Goal: Task Accomplishment & Management: Use online tool/utility

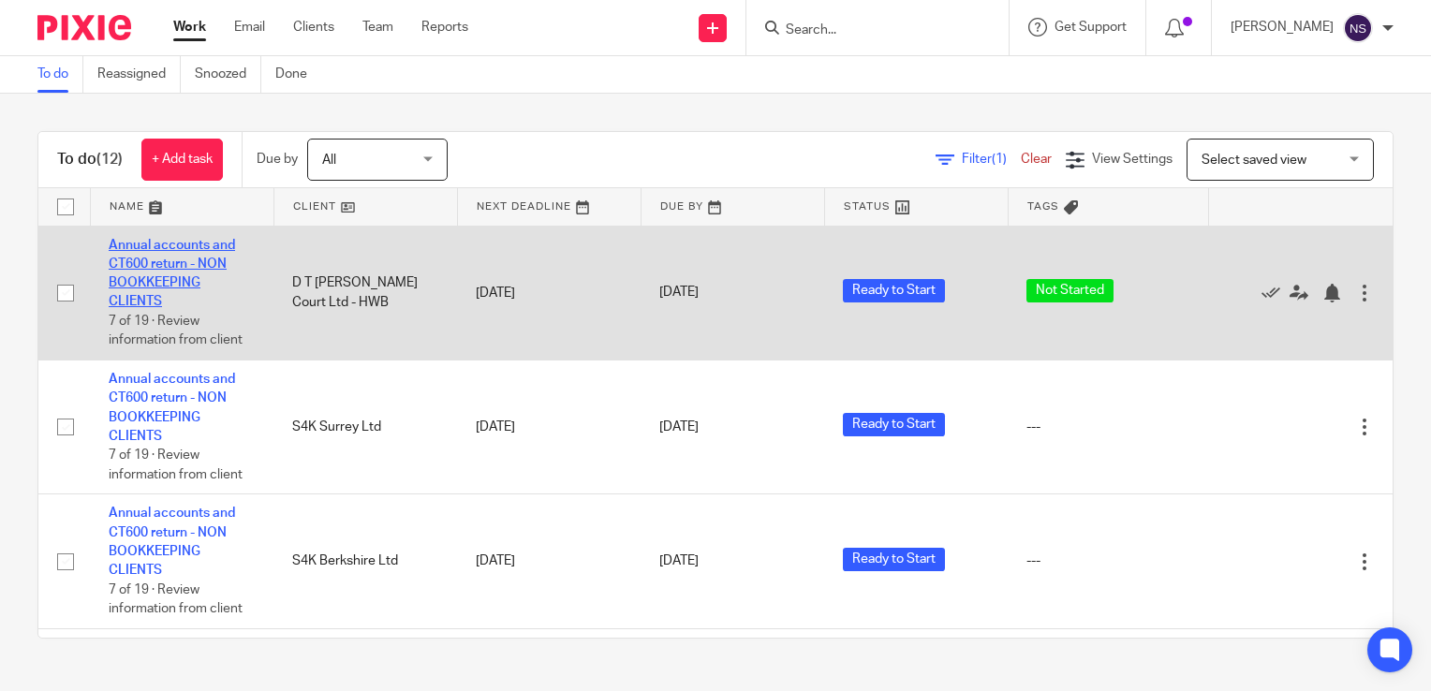
click at [167, 266] on link "Annual accounts and CT600 return - NON BOOKKEEPING CLIENTS" at bounding box center [172, 274] width 126 height 70
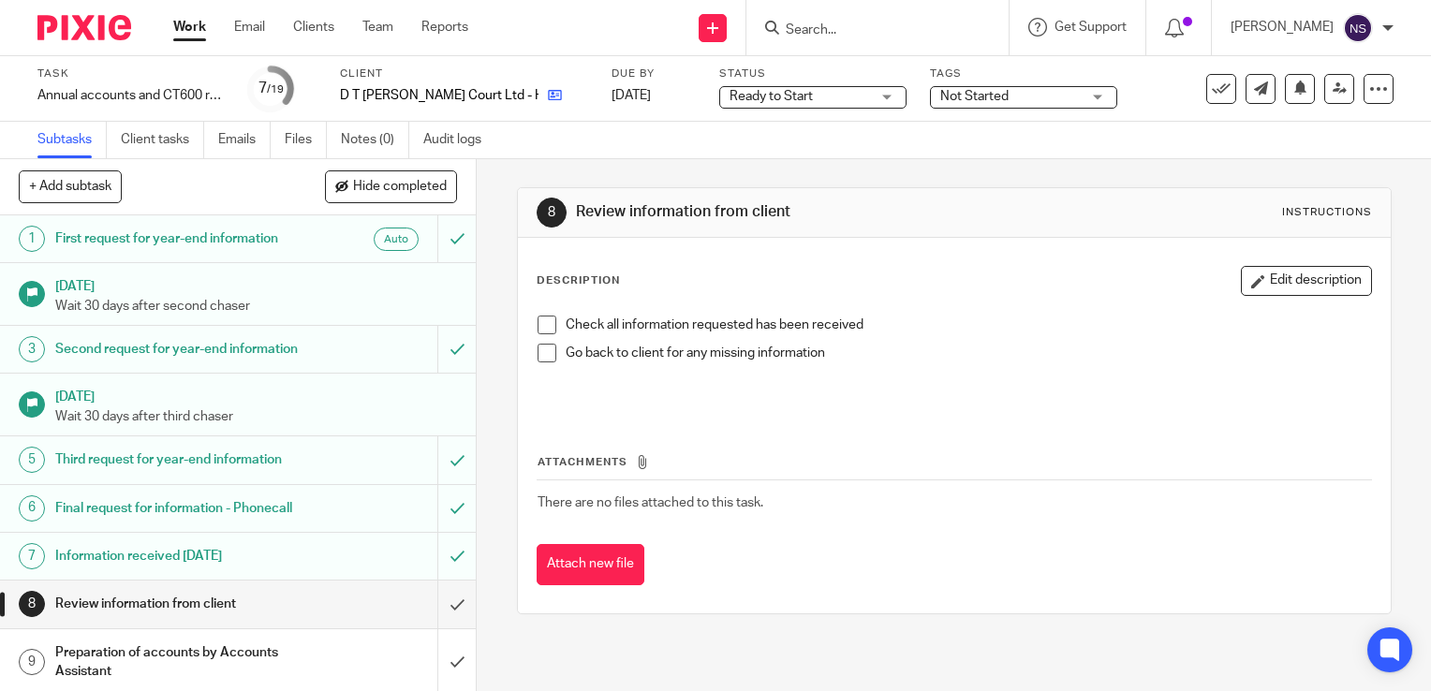
click at [510, 94] on div "D T [PERSON_NAME] Court Ltd - HWB" at bounding box center [464, 95] width 248 height 19
click at [548, 95] on icon at bounding box center [555, 95] width 14 height 14
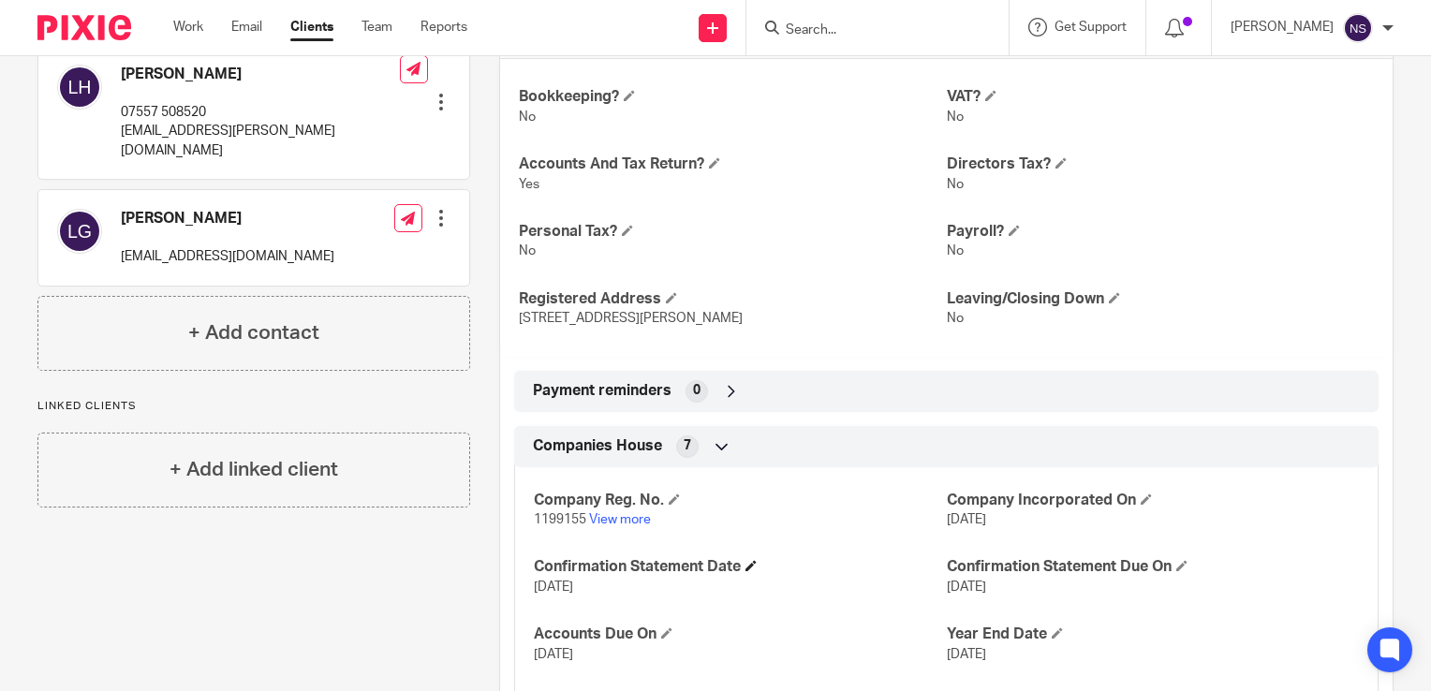
scroll to position [656, 0]
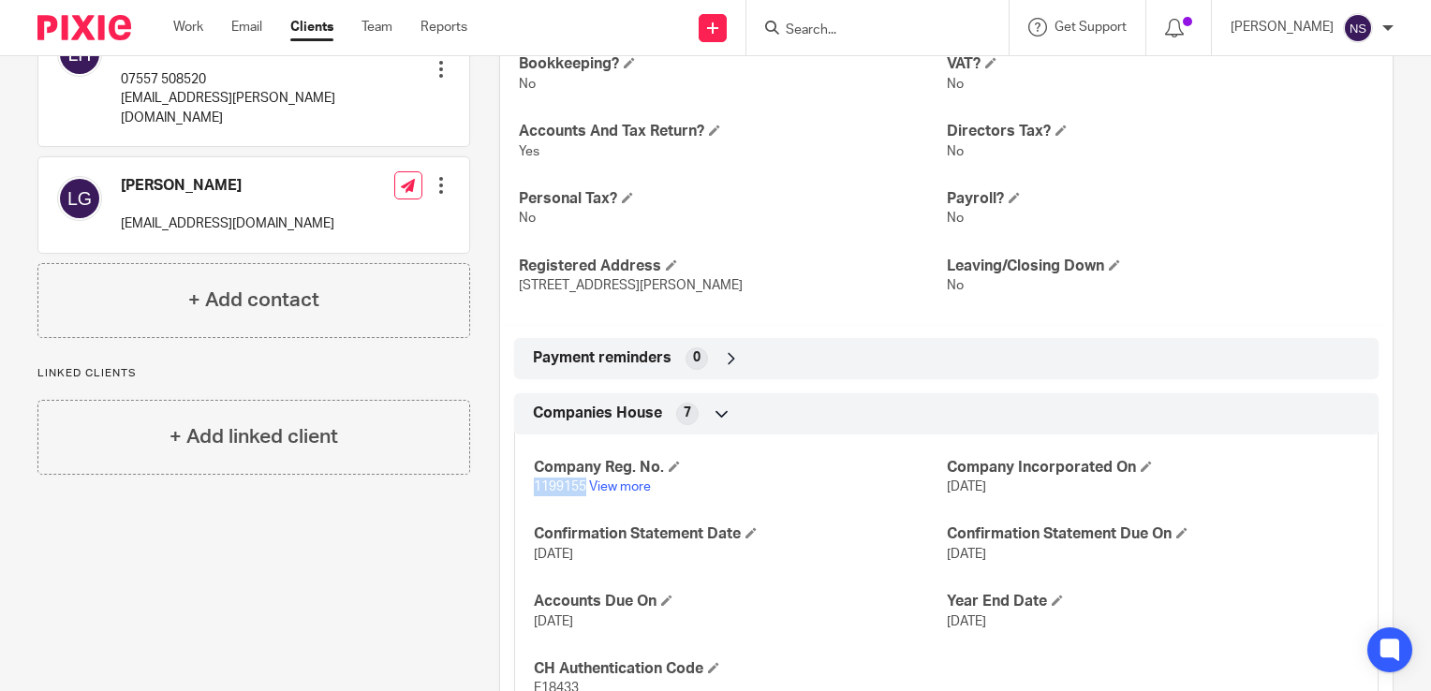
drag, startPoint x: 526, startPoint y: 482, endPoint x: 584, endPoint y: 489, distance: 58.4
click at [584, 489] on div "Company Reg. No. 1199155 View more Company Incorporated On [DATE] Confirmation …" at bounding box center [946, 572] width 865 height 303
copy span "1199155"
